Goal: Use online tool/utility: Utilize a website feature to perform a specific function

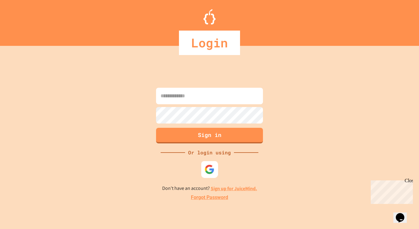
click at [209, 169] on img at bounding box center [210, 169] width 10 height 10
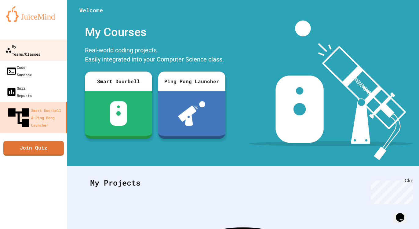
click at [39, 48] on div "My Teams/Classes" at bounding box center [22, 49] width 35 height 15
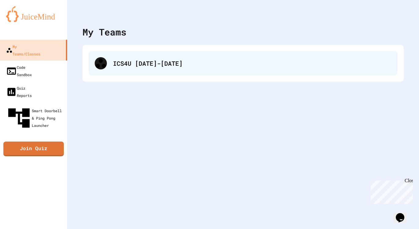
click at [138, 72] on div "ICS4U [DATE]-[DATE]" at bounding box center [243, 63] width 309 height 24
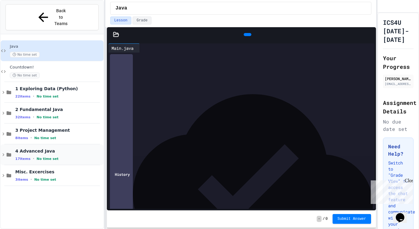
click at [55, 157] on span "No time set" at bounding box center [48, 159] width 22 height 4
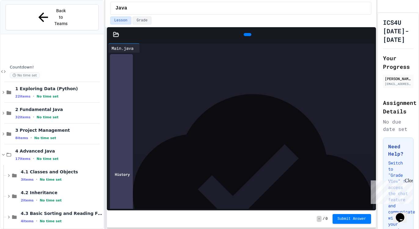
scroll to position [55, 0]
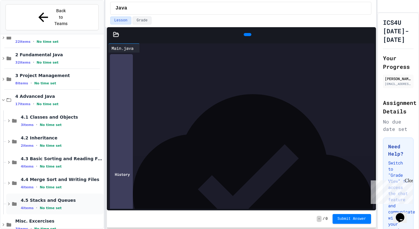
click at [64, 197] on span "4.5 Stacks and Queues" at bounding box center [62, 200] width 82 height 6
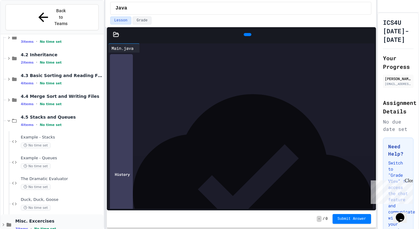
click at [67, 222] on div "Misc. Excercises 3 items • No time set" at bounding box center [52, 224] width 103 height 21
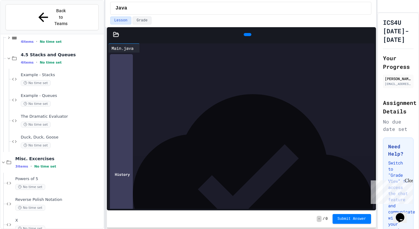
click at [54, 11] on span "Back to Teams" at bounding box center [61, 17] width 14 height 19
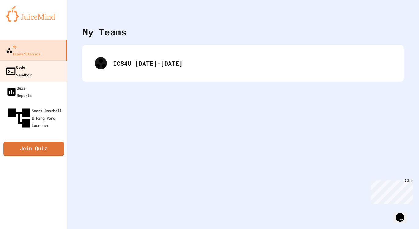
click at [42, 61] on link "Code Sandbox" at bounding box center [33, 70] width 69 height 21
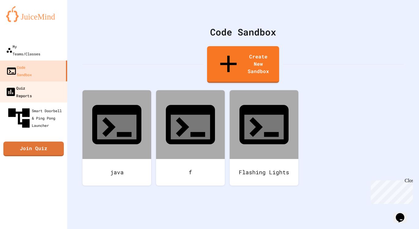
click at [44, 81] on link "Quiz Reports" at bounding box center [33, 91] width 69 height 21
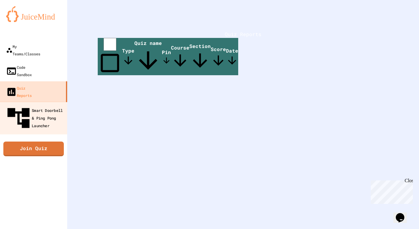
click at [47, 105] on div "Smart Doorbell & Ping Pong Launcher" at bounding box center [35, 118] width 61 height 27
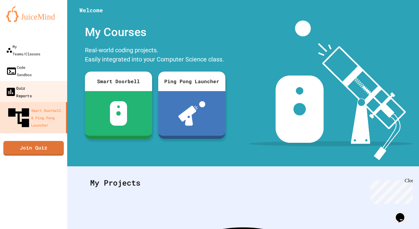
click at [32, 84] on div "Quiz Reports" at bounding box center [18, 91] width 27 height 15
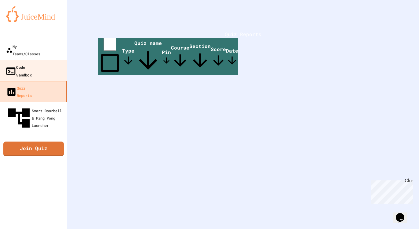
click at [46, 62] on link "Code Sandbox" at bounding box center [33, 70] width 69 height 21
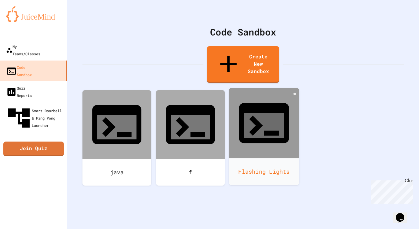
click at [252, 158] on div "Flashing Lights" at bounding box center [264, 171] width 70 height 27
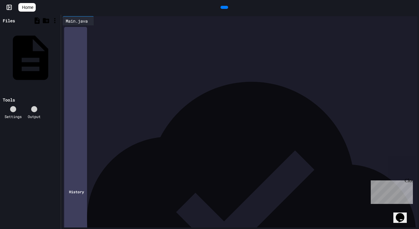
click at [128, 34] on div at bounding box center [245, 29] width 346 height 9
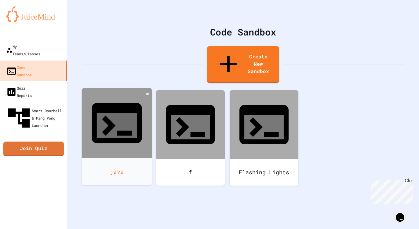
click at [123, 158] on div "java" at bounding box center [117, 171] width 70 height 27
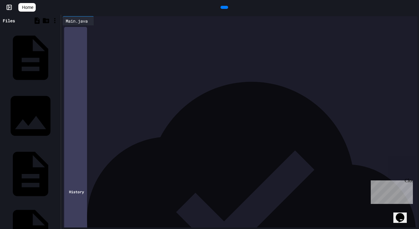
click at [224, 7] on icon at bounding box center [224, 7] width 0 height 0
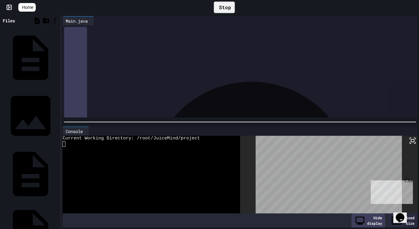
click at [218, 7] on icon at bounding box center [218, 7] width 0 height 0
